Goal: Task Accomplishment & Management: Complete application form

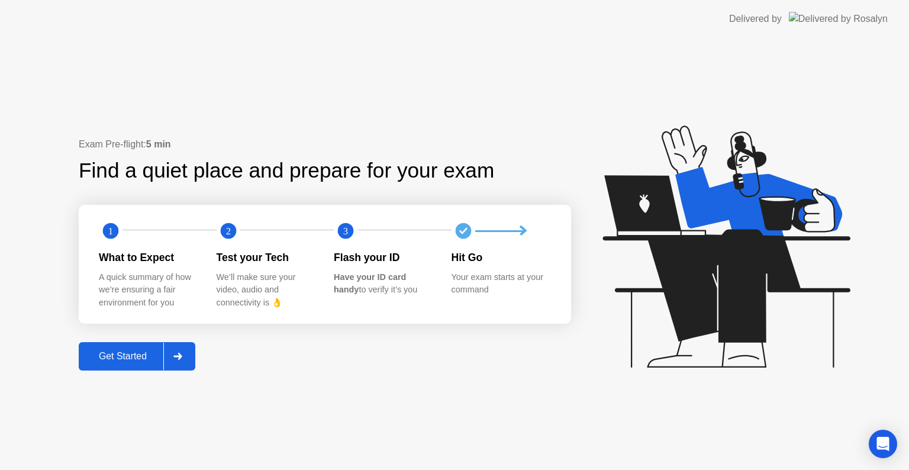
click at [113, 351] on div "Get Started" at bounding box center [122, 356] width 81 height 11
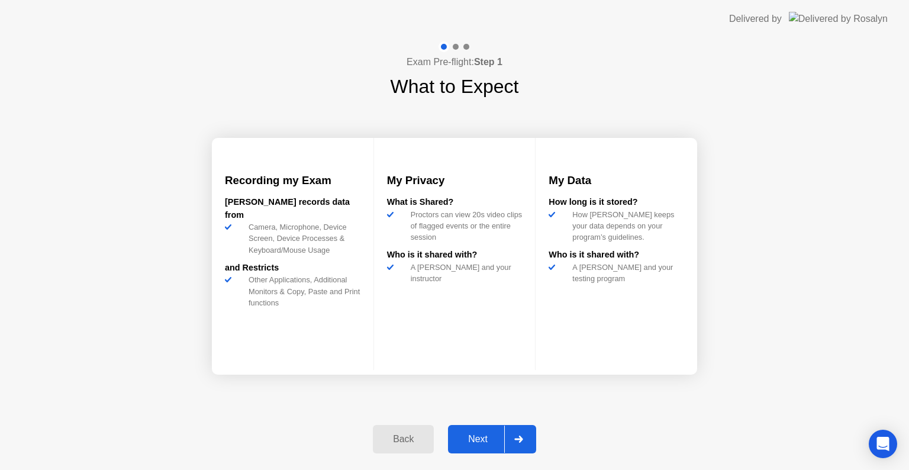
click at [469, 440] on div "Next" at bounding box center [477, 439] width 53 height 11
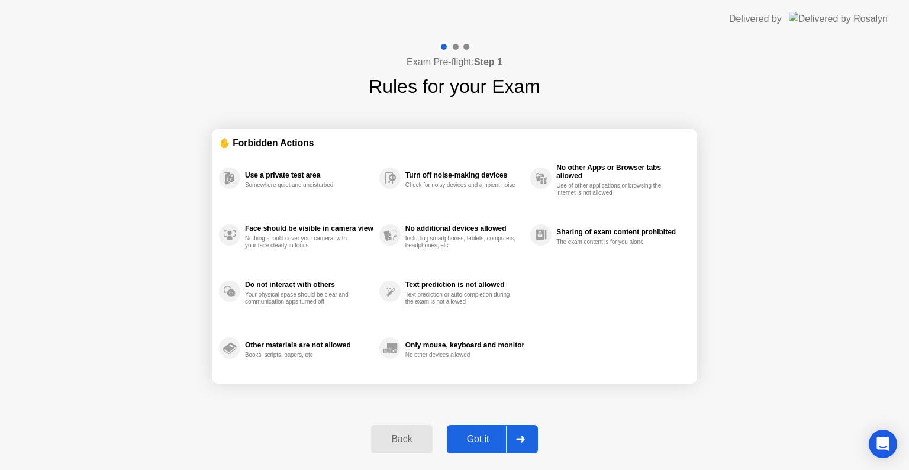
click at [482, 438] on div "Got it" at bounding box center [478, 439] width 56 height 11
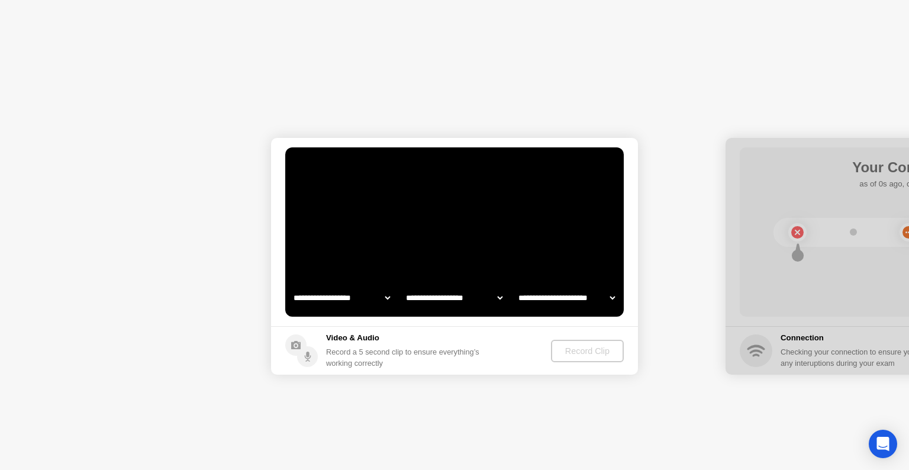
select select "**********"
select select "*******"
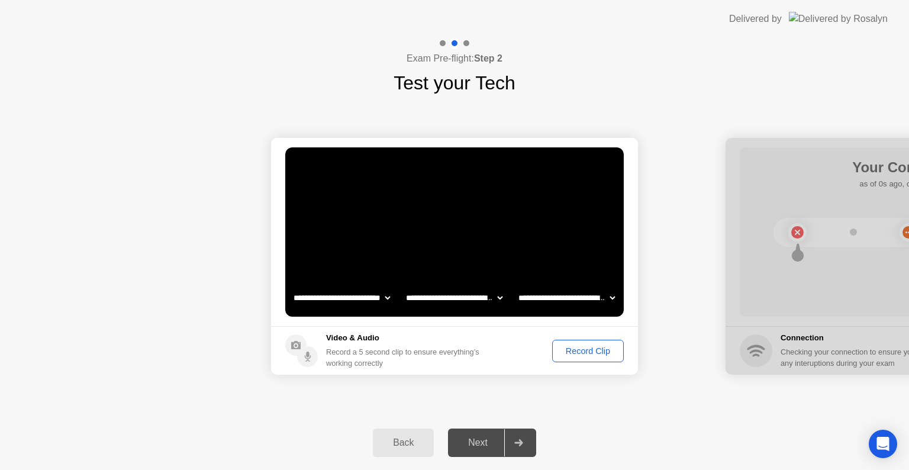
click at [601, 353] on div "Record Clip" at bounding box center [587, 350] width 63 height 9
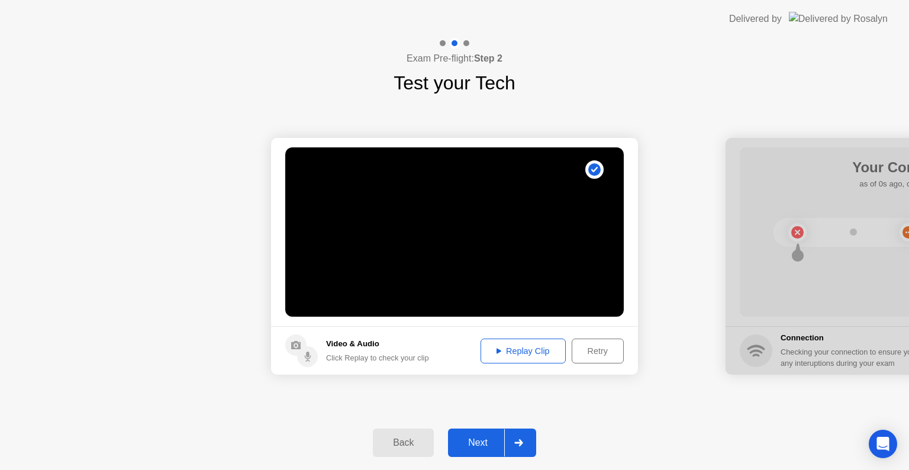
click at [488, 442] on div "Next" at bounding box center [477, 442] width 53 height 11
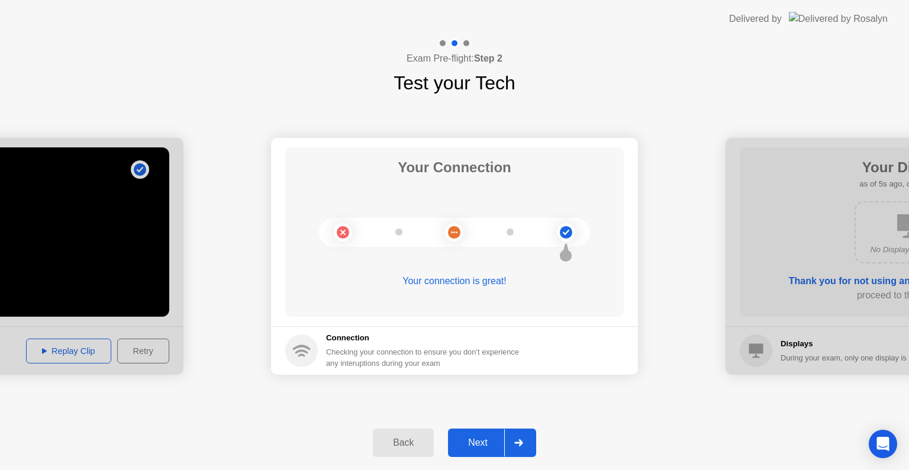
click at [481, 447] on div "Next" at bounding box center [477, 442] width 53 height 11
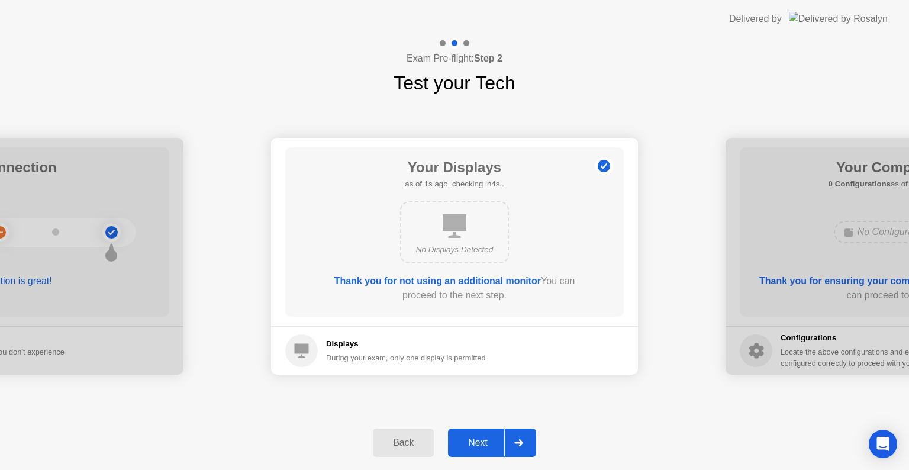
click at [481, 447] on div "Next" at bounding box center [477, 442] width 53 height 11
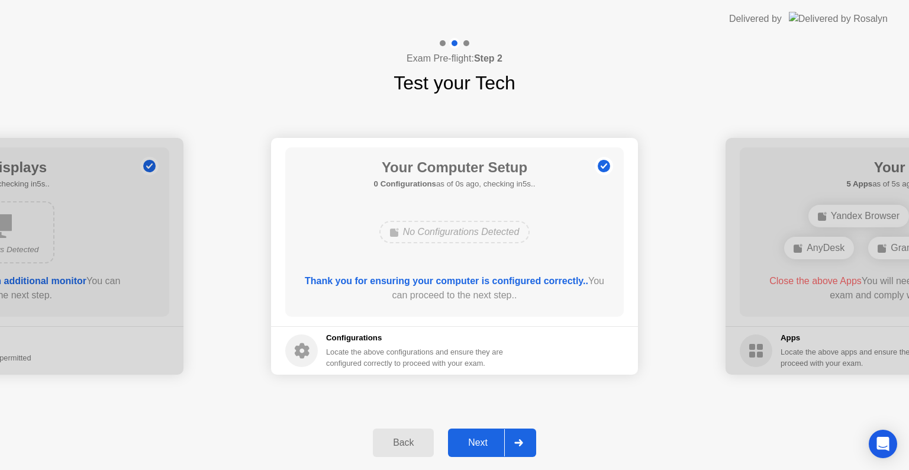
click at [481, 447] on div "Next" at bounding box center [477, 442] width 53 height 11
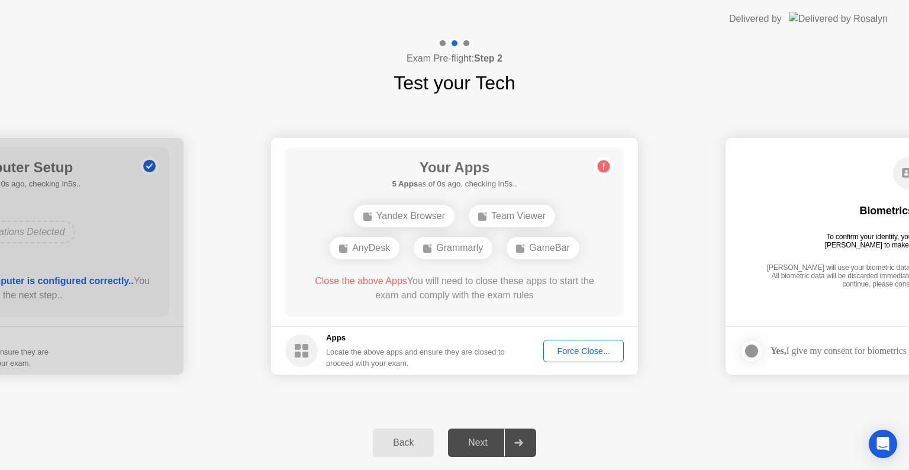
click at [481, 447] on div "Next" at bounding box center [477, 442] width 53 height 11
click at [556, 355] on div "Force Close..." at bounding box center [583, 350] width 72 height 9
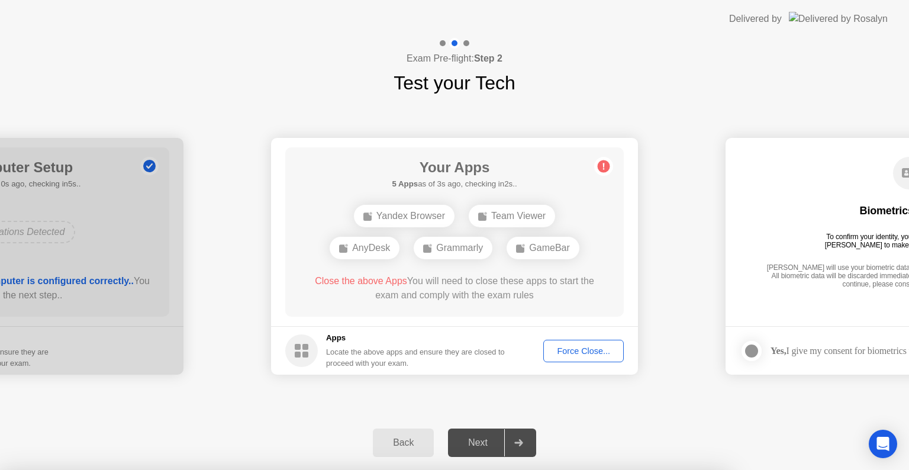
click at [574, 469] on div at bounding box center [454, 470] width 909 height 0
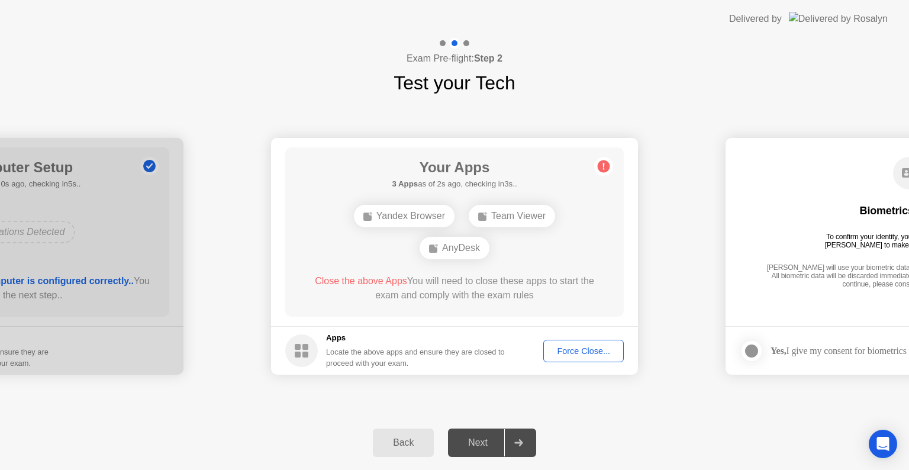
drag, startPoint x: 309, startPoint y: 353, endPoint x: 607, endPoint y: 163, distance: 353.2
click at [607, 163] on app-apps "Your Apps 3 Apps as of 2s ago, checking in3s.. Yandex Browser Team Viewer AnyDe…" at bounding box center [454, 256] width 367 height 237
click at [607, 163] on circle at bounding box center [604, 166] width 12 height 12
click at [499, 448] on div "Next" at bounding box center [477, 442] width 53 height 11
click at [516, 448] on div at bounding box center [518, 442] width 28 height 27
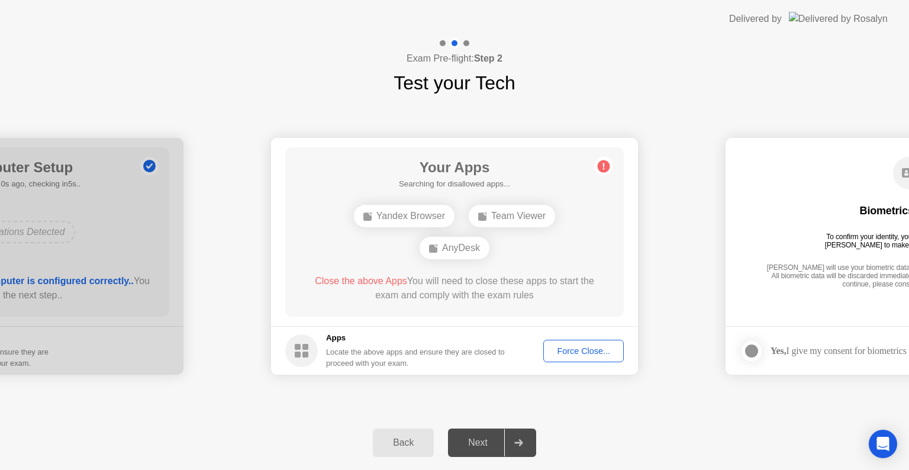
click at [516, 448] on div at bounding box center [518, 442] width 28 height 27
click at [594, 355] on div "Force Close..." at bounding box center [583, 350] width 72 height 9
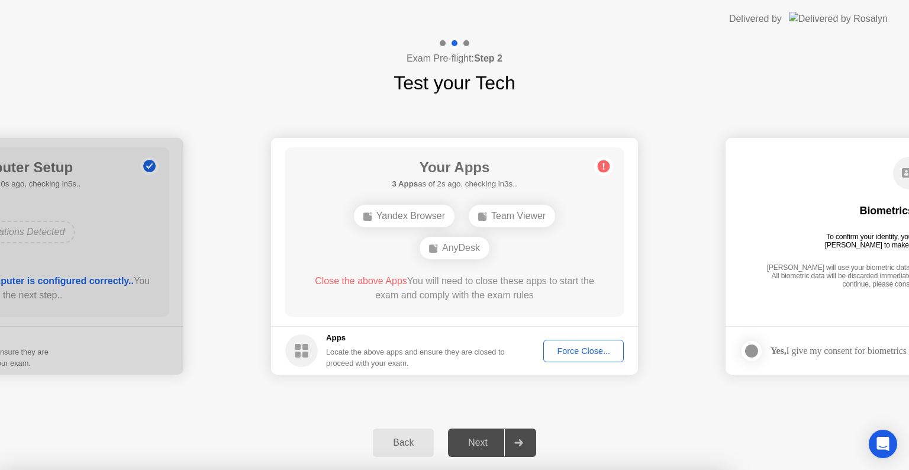
drag, startPoint x: 414, startPoint y: 309, endPoint x: 416, endPoint y: 298, distance: 11.4
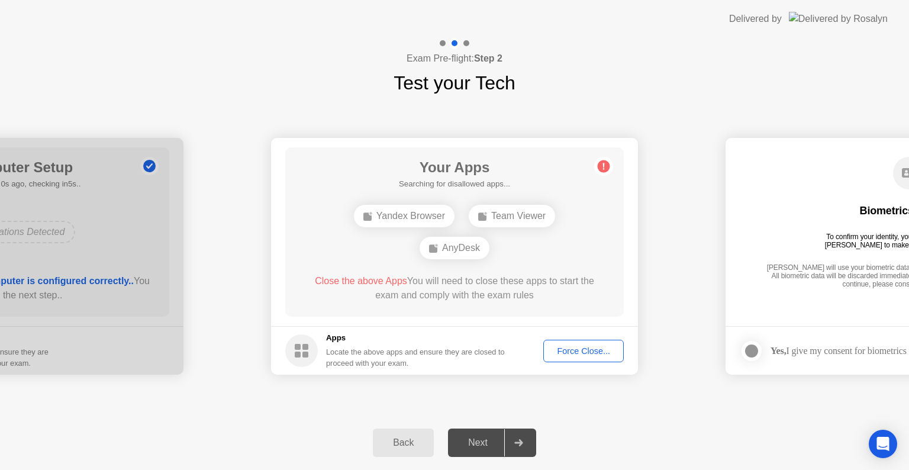
click at [569, 353] on div "Force Close..." at bounding box center [583, 350] width 72 height 9
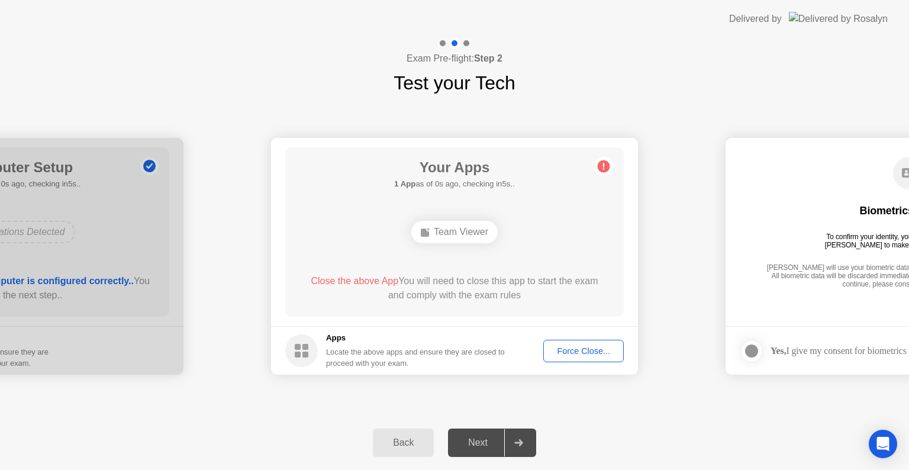
click at [575, 357] on button "Force Close..." at bounding box center [583, 351] width 80 height 22
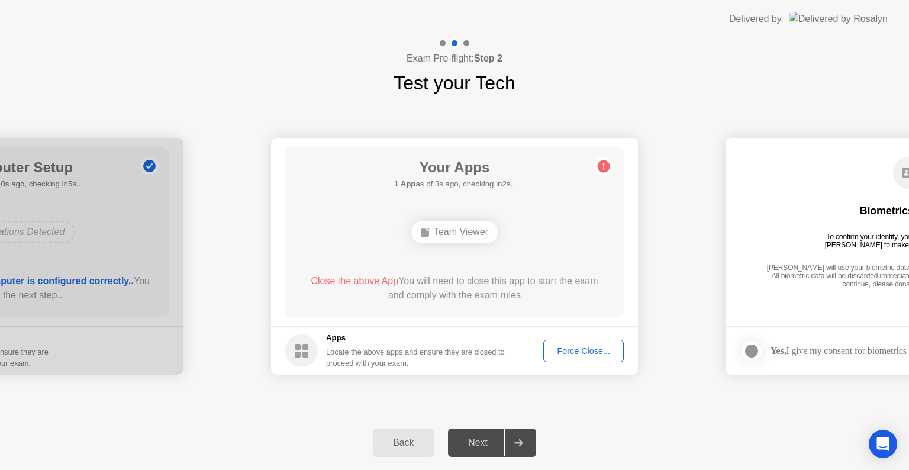
click at [608, 163] on circle at bounding box center [604, 166] width 12 height 12
click at [573, 352] on div "Force Close..." at bounding box center [583, 350] width 72 height 9
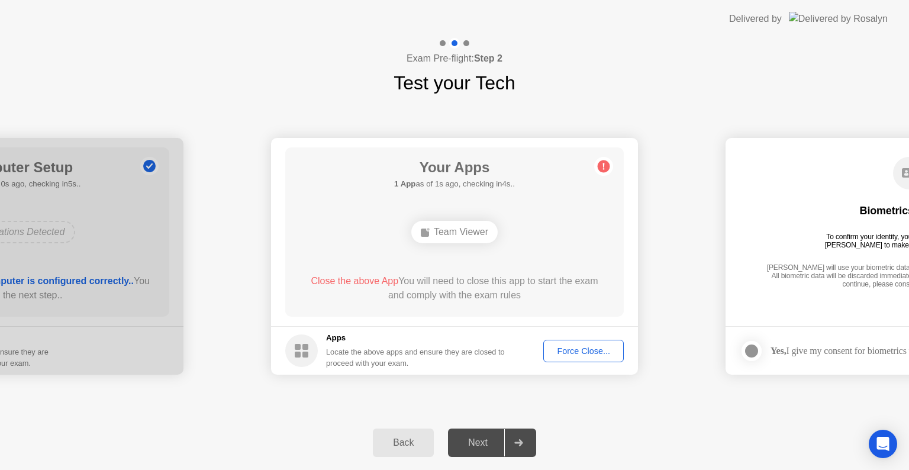
click at [468, 228] on div "Team Viewer" at bounding box center [454, 232] width 86 height 22
drag, startPoint x: 468, startPoint y: 228, endPoint x: 367, endPoint y: 275, distance: 110.9
click at [367, 275] on div "Your Apps 1 App as of 2s ago, checking in3s.. Team Viewer Close the above App Y…" at bounding box center [454, 231] width 338 height 169
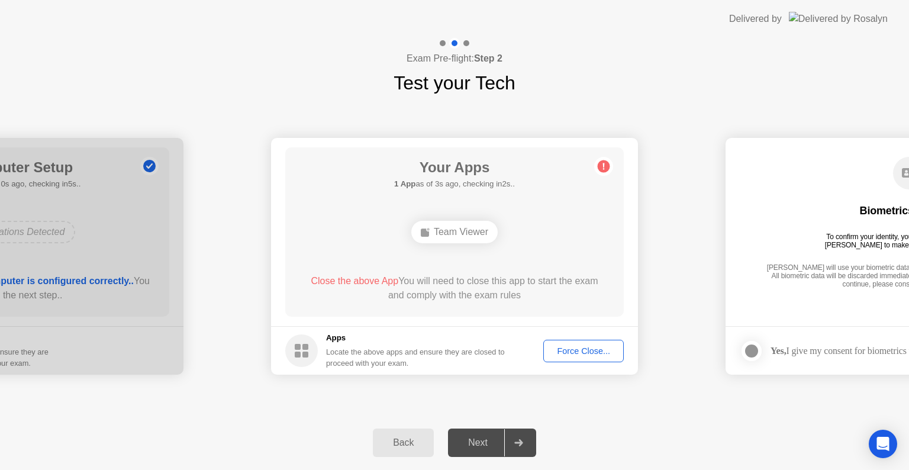
drag, startPoint x: 367, startPoint y: 275, endPoint x: 602, endPoint y: 356, distance: 247.7
click at [602, 356] on app-apps "Your Apps 1 App as of 3s ago, checking in2s.. Team Viewer Close the above App Y…" at bounding box center [454, 256] width 367 height 237
click at [293, 347] on circle at bounding box center [301, 350] width 33 height 33
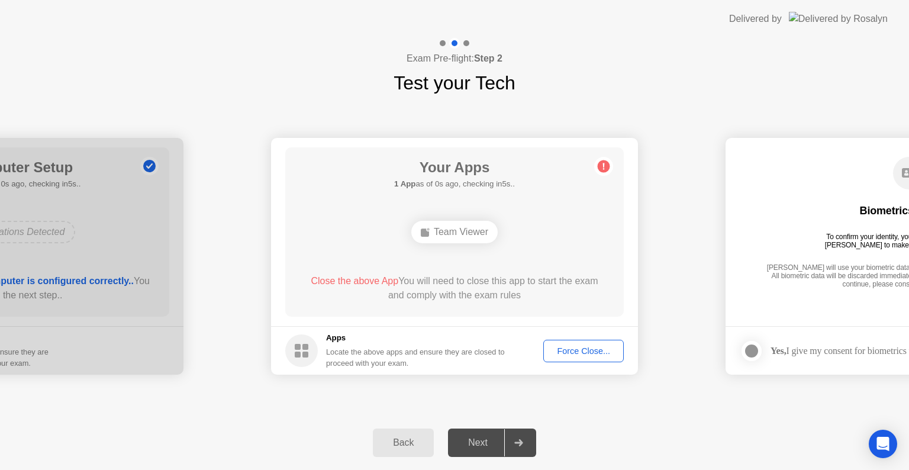
click at [564, 340] on button "Force Close..." at bounding box center [583, 351] width 80 height 22
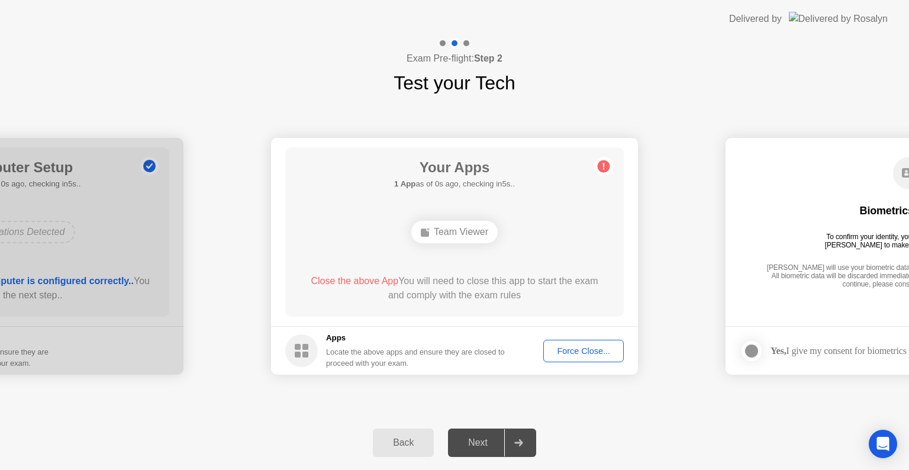
click at [473, 417] on div "Back Next" at bounding box center [454, 442] width 909 height 54
click at [580, 350] on div "Force Close..." at bounding box center [583, 350] width 72 height 9
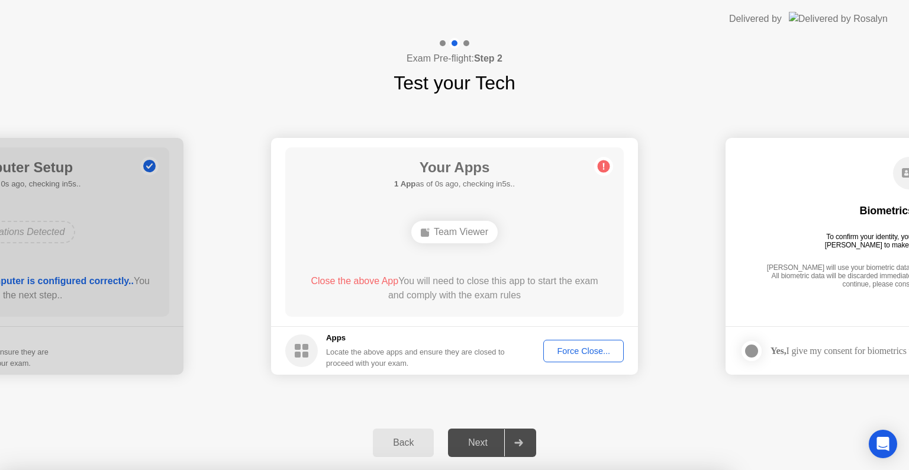
drag, startPoint x: 476, startPoint y: 275, endPoint x: 461, endPoint y: 259, distance: 20.9
drag, startPoint x: 461, startPoint y: 259, endPoint x: 505, endPoint y: 315, distance: 70.8
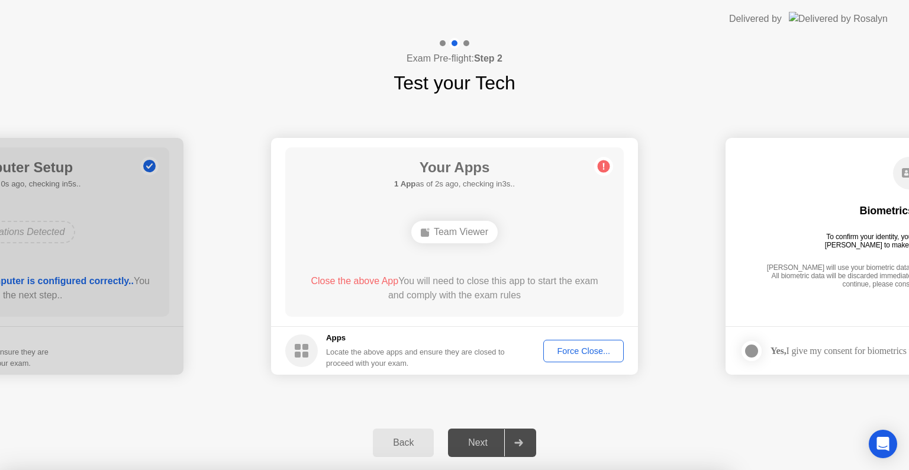
click at [561, 469] on div at bounding box center [454, 470] width 909 height 0
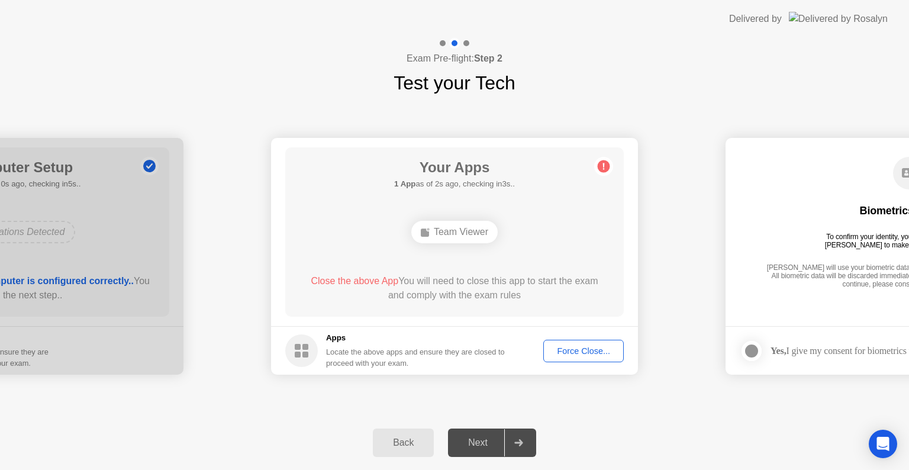
click at [570, 360] on button "Force Close..." at bounding box center [583, 351] width 80 height 22
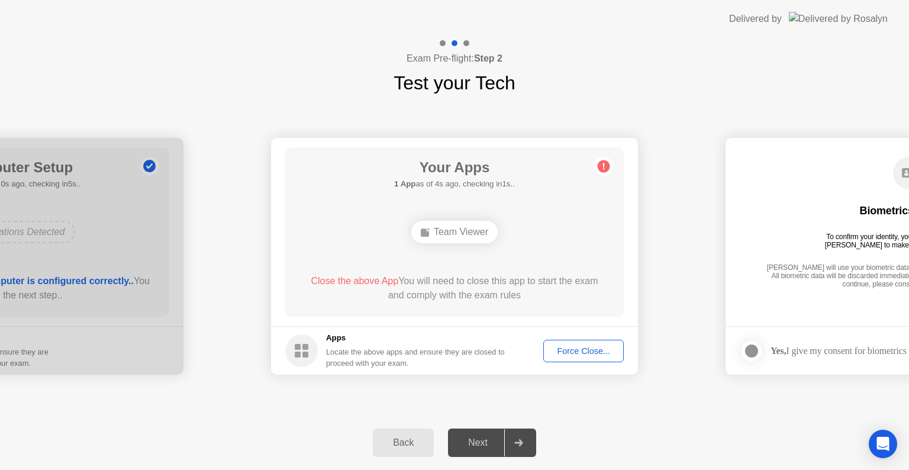
click at [593, 354] on div "Force Close..." at bounding box center [583, 350] width 72 height 9
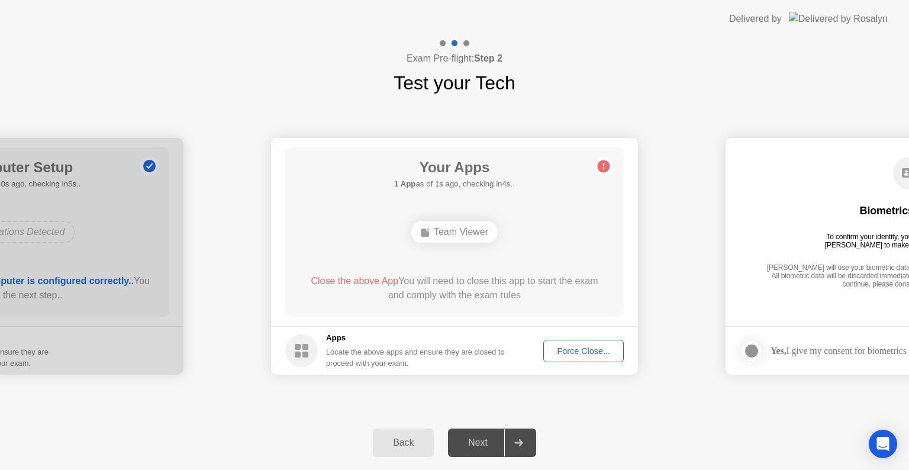
click at [558, 355] on div "Force Close..." at bounding box center [583, 350] width 72 height 9
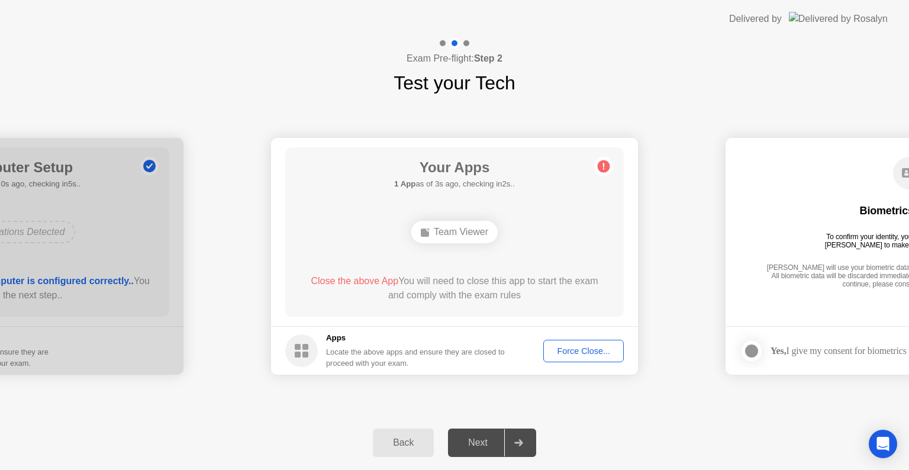
click at [584, 349] on div "Force Close..." at bounding box center [583, 350] width 72 height 9
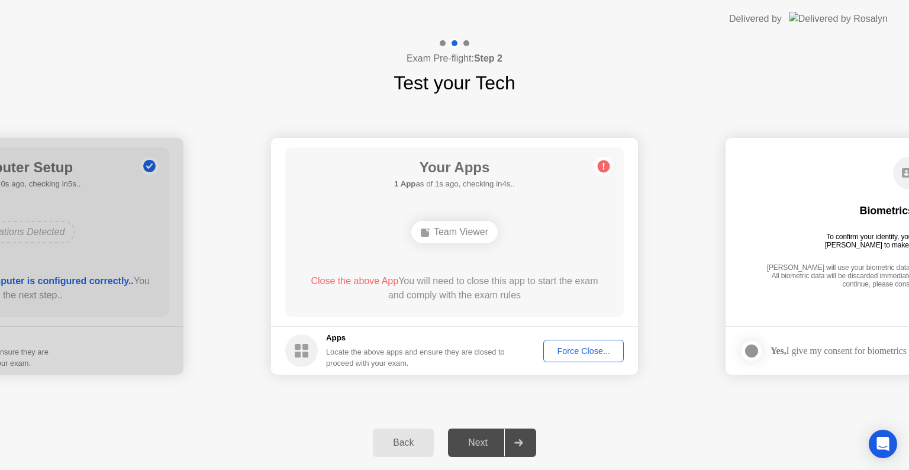
click at [564, 348] on div "Force Close..." at bounding box center [583, 350] width 72 height 9
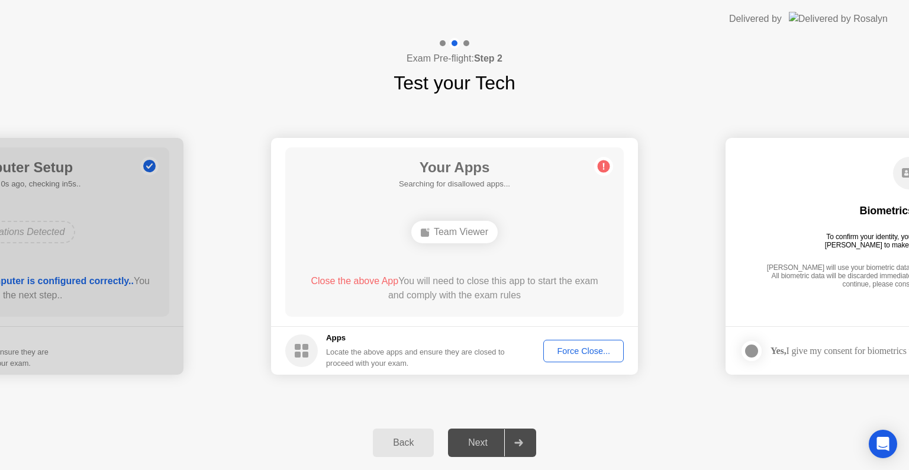
click at [421, 443] on div "Back" at bounding box center [403, 442] width 54 height 11
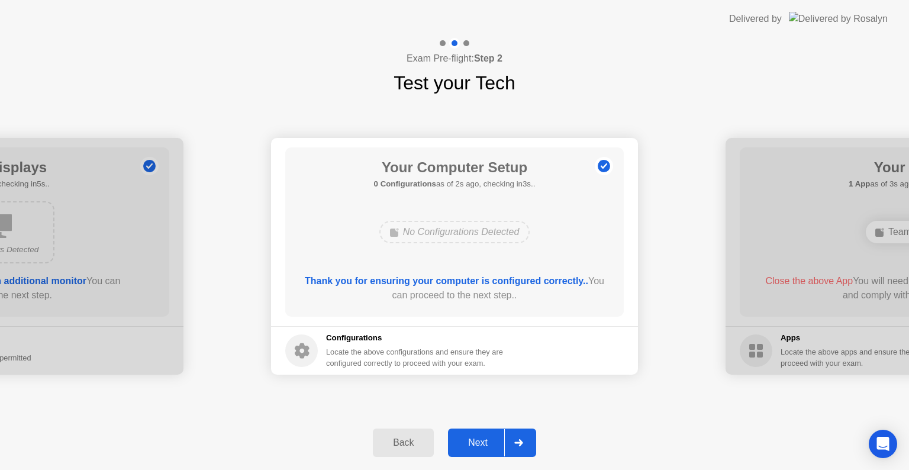
click at [496, 445] on div "Next" at bounding box center [477, 442] width 53 height 11
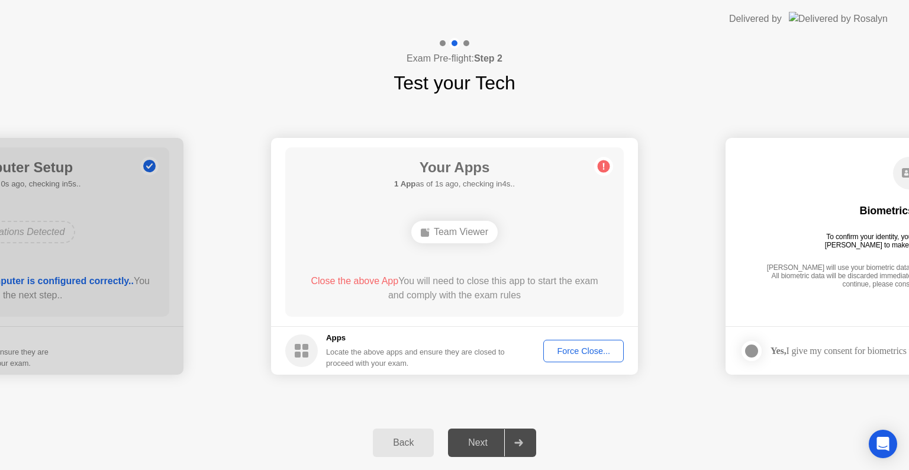
click at [572, 354] on div "Force Close..." at bounding box center [583, 350] width 72 height 9
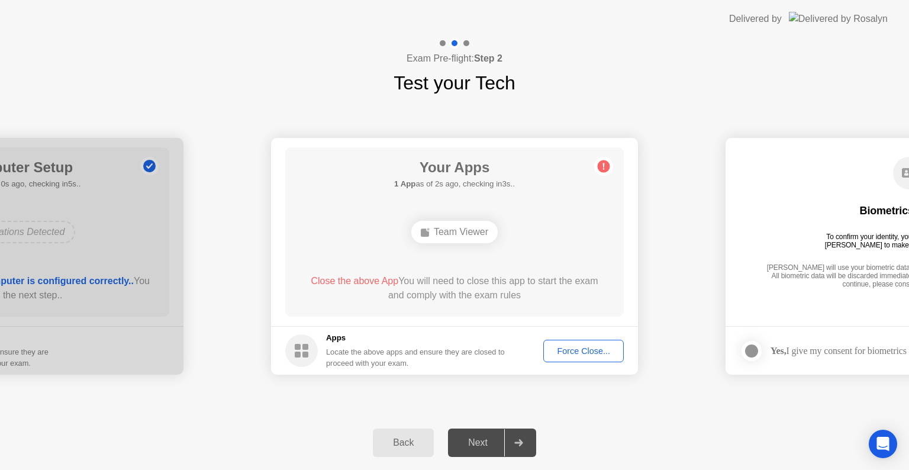
click at [596, 348] on div "Force Close..." at bounding box center [583, 350] width 72 height 9
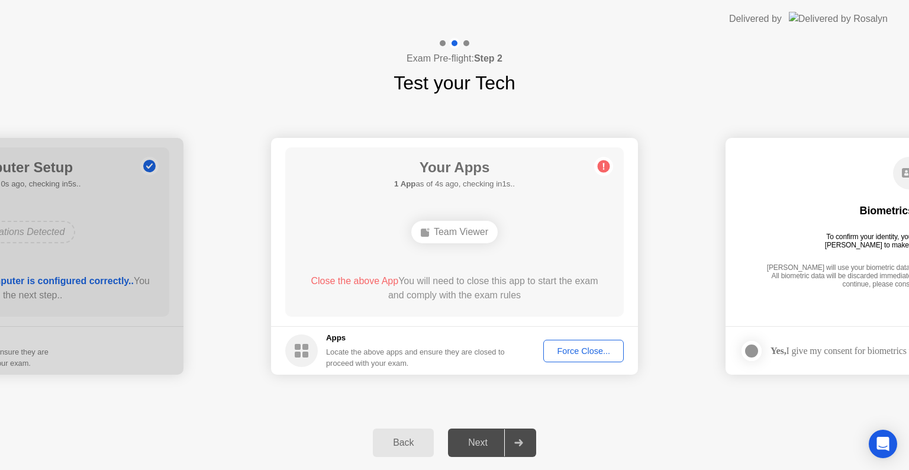
click at [572, 348] on div "Force Close..." at bounding box center [583, 350] width 72 height 9
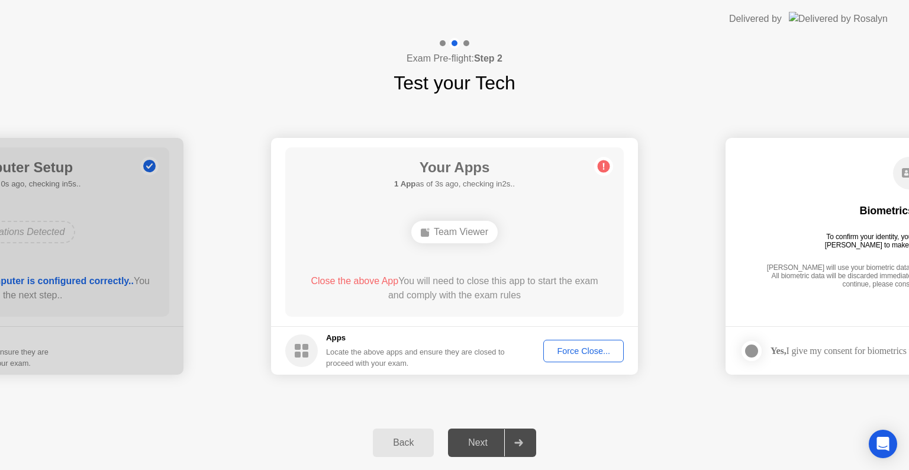
click at [564, 356] on div "Force Close..." at bounding box center [583, 350] width 72 height 9
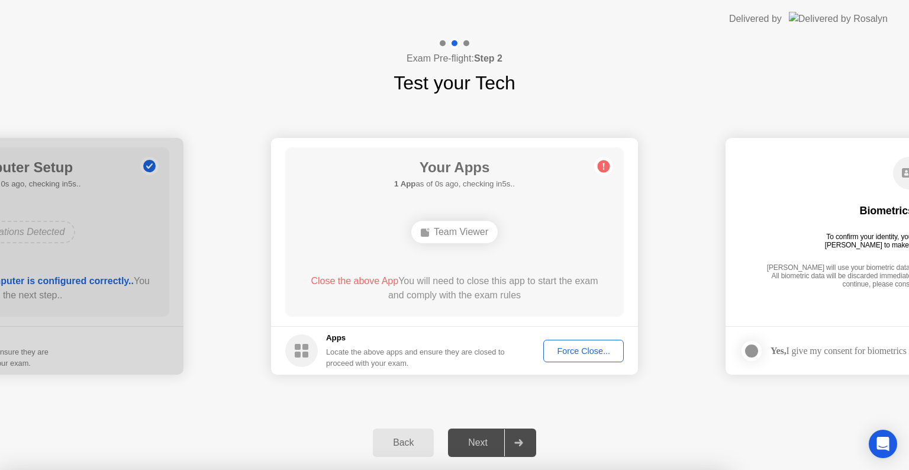
click at [599, 469] on html "**********" at bounding box center [454, 235] width 909 height 470
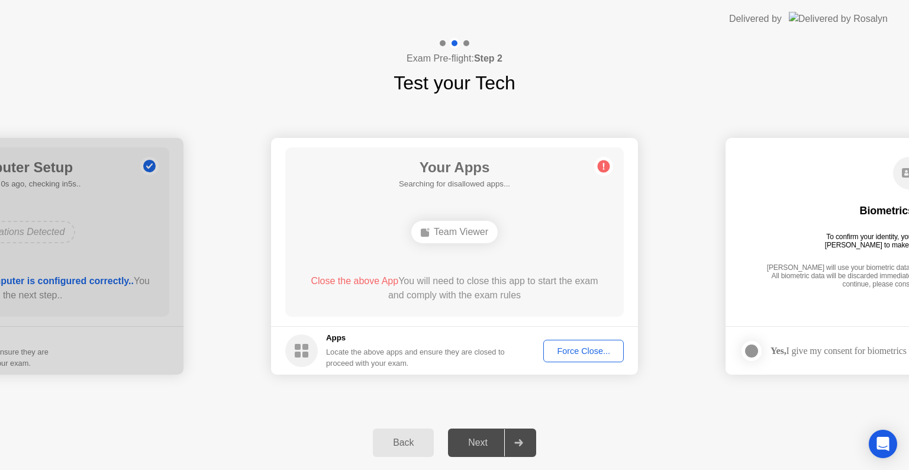
click at [582, 351] on div "Force Close..." at bounding box center [583, 350] width 72 height 9
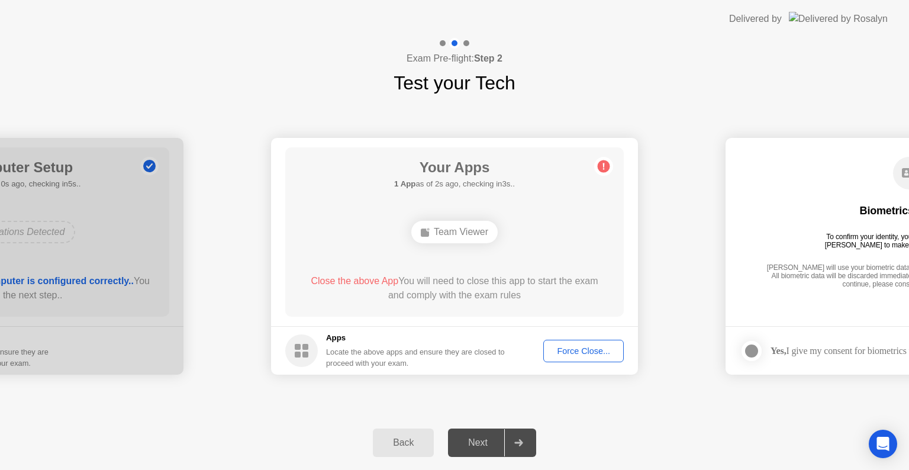
click at [576, 354] on div "Force Close..." at bounding box center [583, 350] width 72 height 9
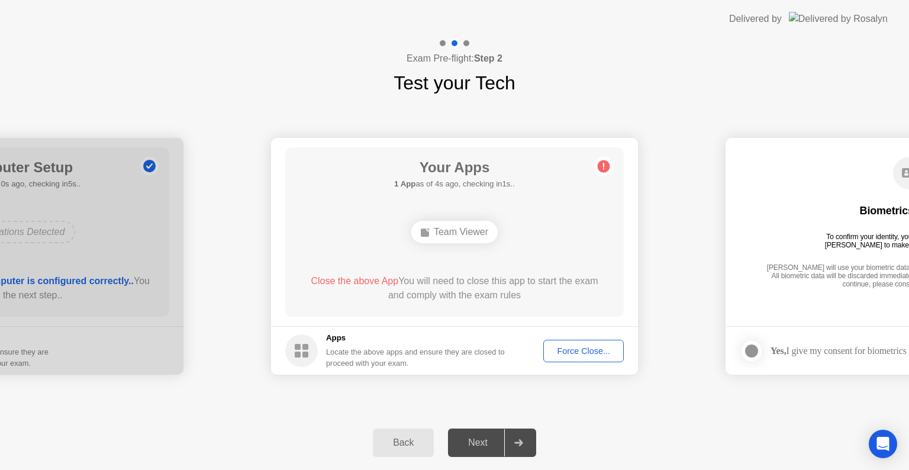
click at [596, 346] on div "Force Close..." at bounding box center [583, 350] width 72 height 9
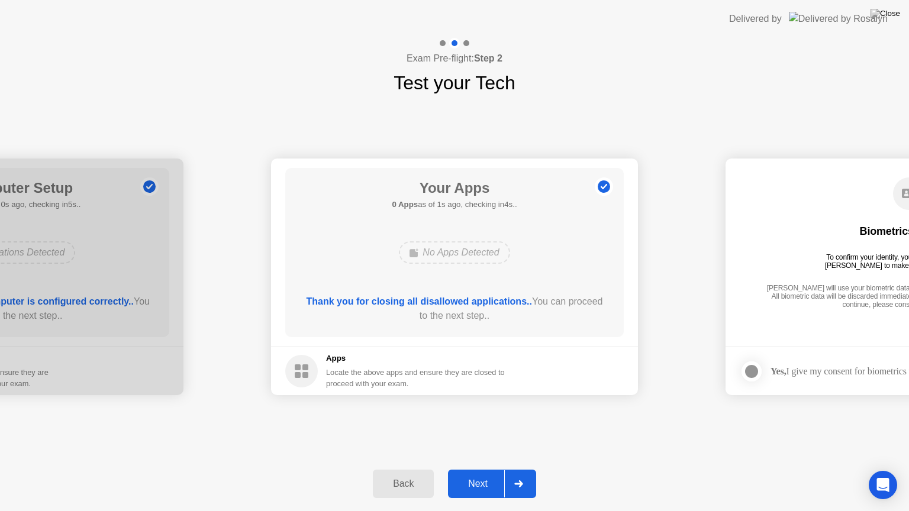
click at [493, 469] on div "Next" at bounding box center [477, 484] width 53 height 11
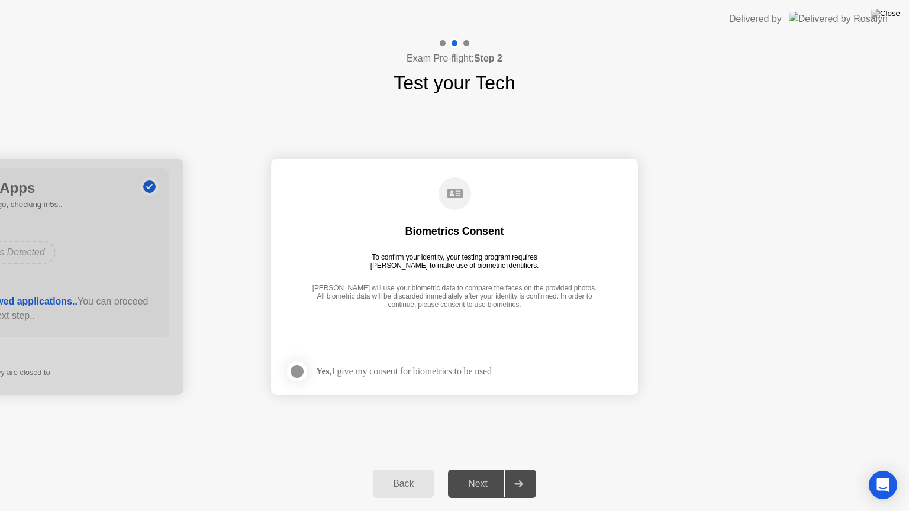
click at [359, 377] on div "Yes, I give my consent for biometrics to be used" at bounding box center [388, 372] width 206 height 24
click at [306, 364] on label at bounding box center [300, 372] width 31 height 24
click at [466, 469] on div "Next" at bounding box center [477, 484] width 53 height 11
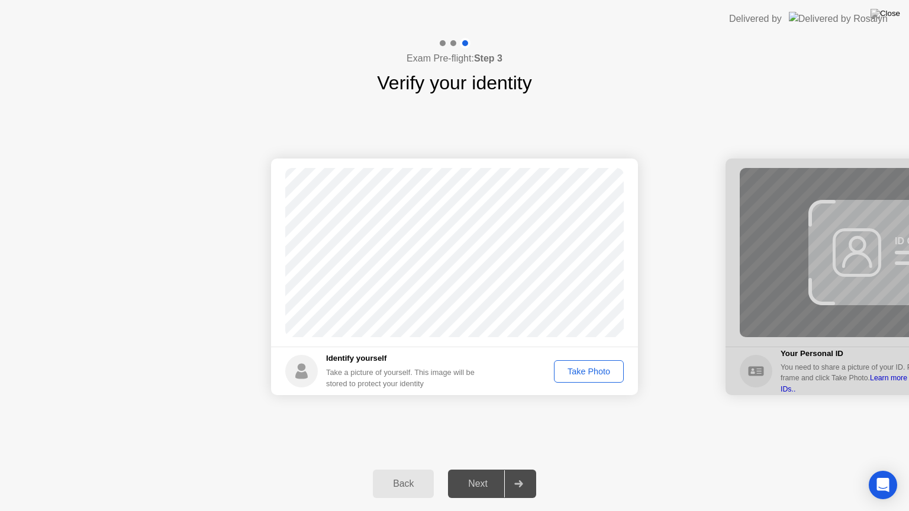
click at [589, 372] on div "Take Photo" at bounding box center [589, 371] width 62 height 9
click at [471, 469] on button "Next" at bounding box center [492, 484] width 88 height 28
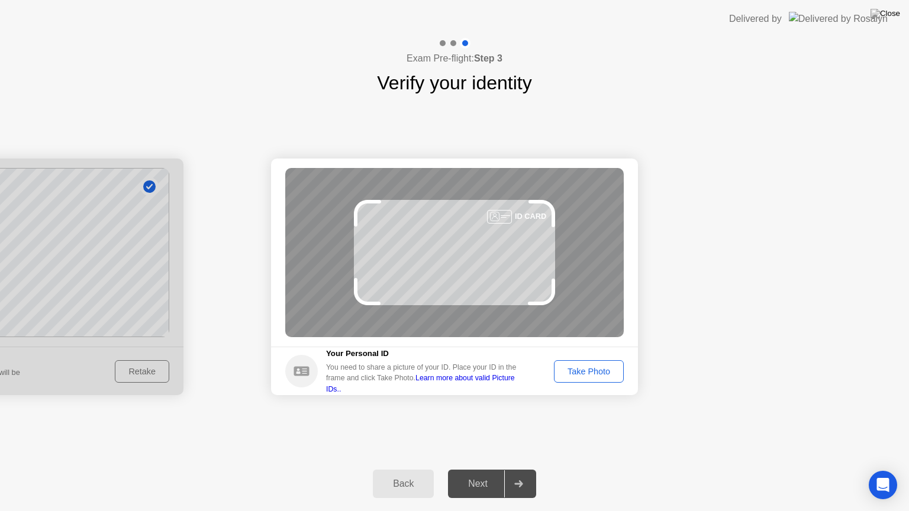
click at [592, 371] on div "Take Photo" at bounding box center [589, 371] width 62 height 9
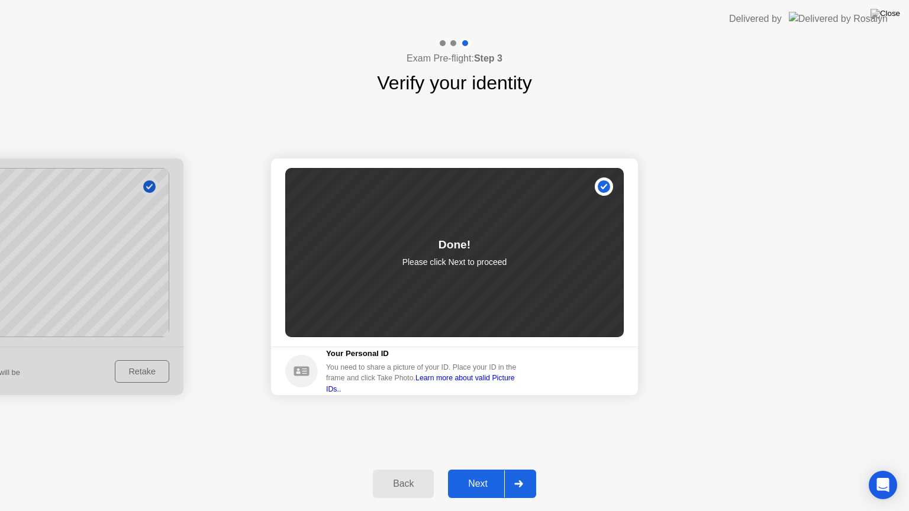
click at [488, 469] on div "Next" at bounding box center [477, 484] width 53 height 11
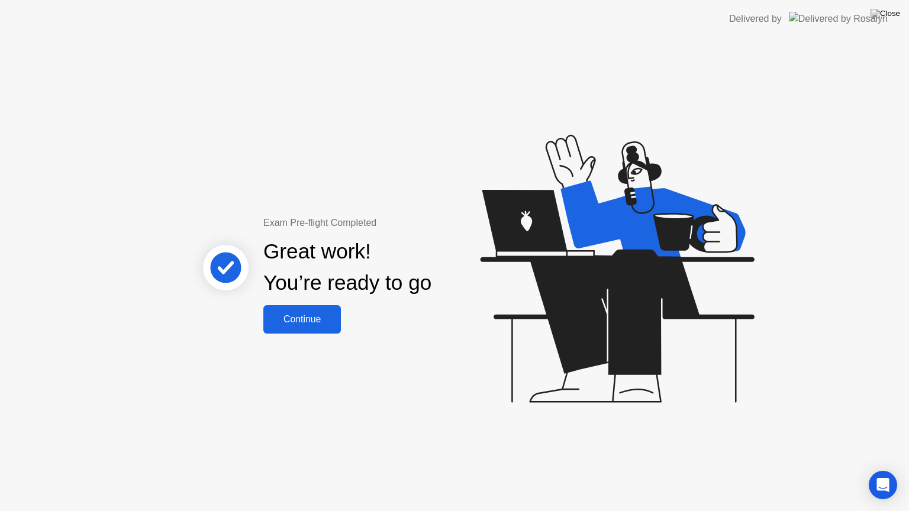
click at [311, 328] on button "Continue" at bounding box center [302, 319] width 78 height 28
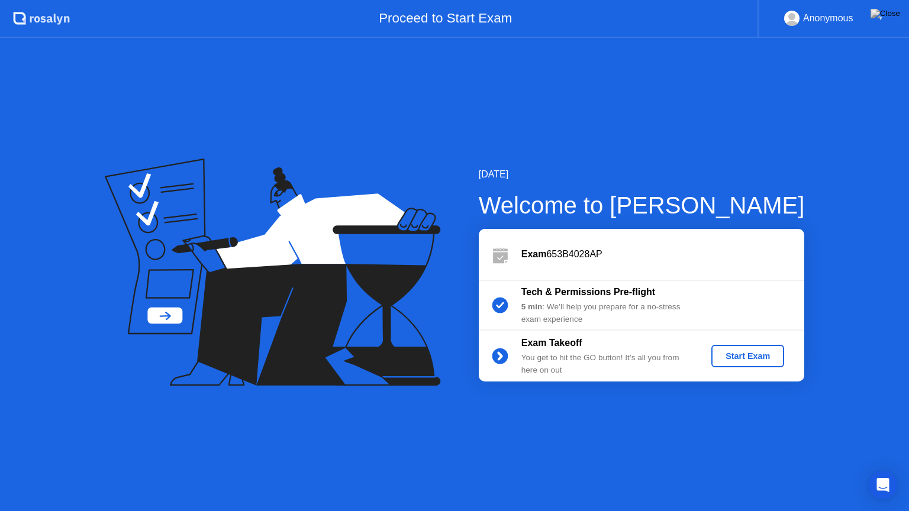
click at [754, 360] on div "Start Exam" at bounding box center [747, 355] width 63 height 9
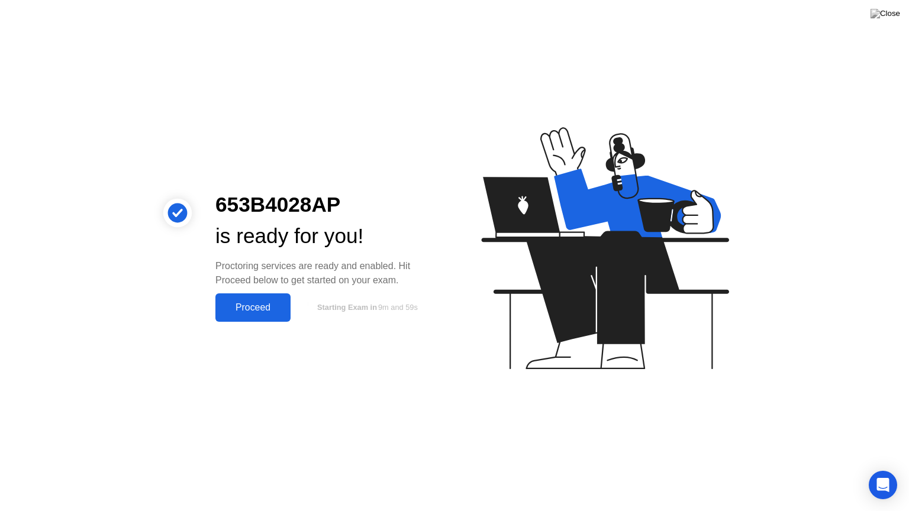
click at [263, 321] on button "Proceed" at bounding box center [252, 307] width 75 height 28
